Goal: Check status: Check status

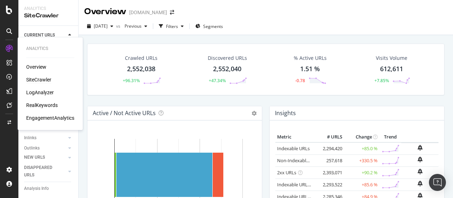
click at [45, 80] on div "SiteCrawler" at bounding box center [38, 79] width 25 height 7
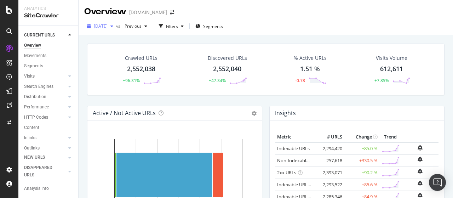
click at [104, 26] on span "[DATE]" at bounding box center [101, 26] width 14 height 6
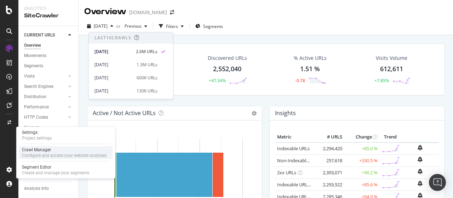
click at [52, 149] on div "Crawl Manager" at bounding box center [64, 150] width 85 height 6
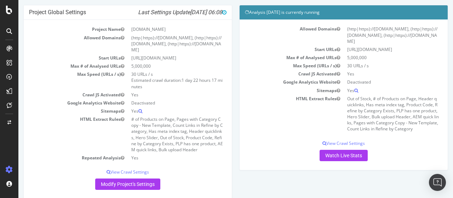
scroll to position [71, 0]
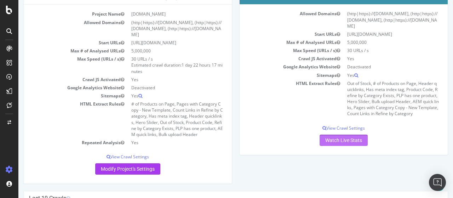
click at [348, 138] on link "Watch Live Stats" at bounding box center [344, 140] width 48 height 11
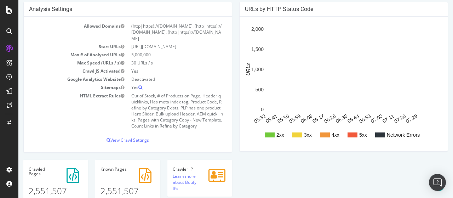
scroll to position [71, 0]
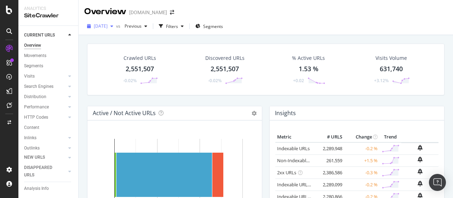
click at [108, 27] on span "2025 Sep. 8th" at bounding box center [101, 26] width 14 height 6
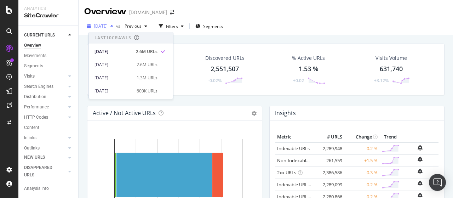
click at [108, 27] on span "2025 Sep. 8th" at bounding box center [101, 26] width 14 height 6
